Goal: Information Seeking & Learning: Understand process/instructions

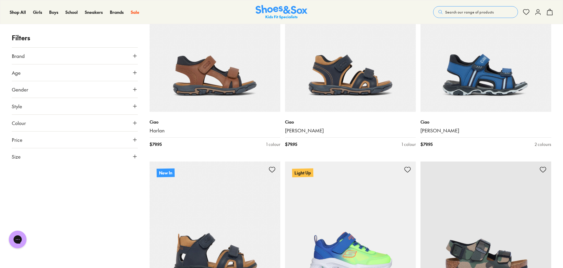
click at [71, 72] on button "Age" at bounding box center [75, 72] width 126 height 16
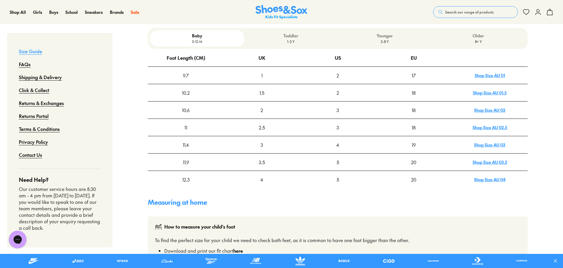
scroll to position [177, 0]
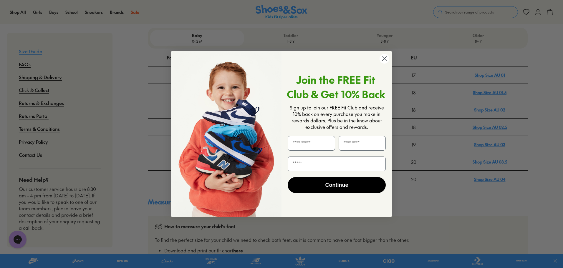
click at [382, 59] on circle "Close dialog" at bounding box center [384, 59] width 10 height 10
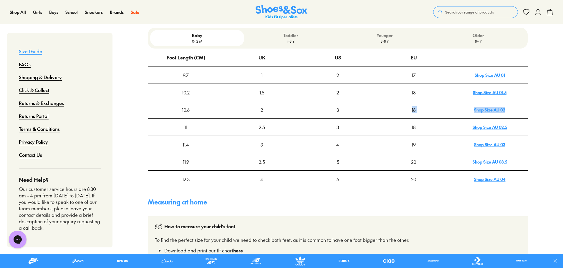
drag, startPoint x: 370, startPoint y: 116, endPoint x: 523, endPoint y: 114, distance: 153.3
click at [523, 114] on tr "10.6 2 3 18 Shop Size AU 02" at bounding box center [338, 109] width 380 height 17
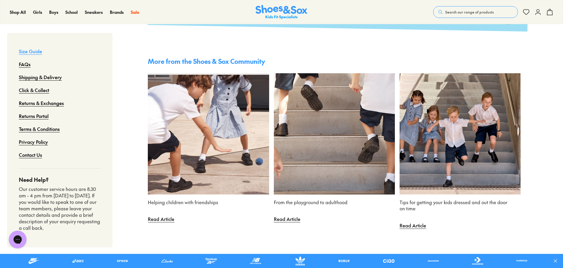
scroll to position [883, 0]
